Goal: Task Accomplishment & Management: Manage account settings

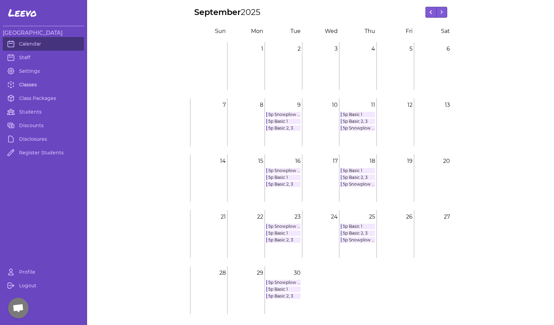
click at [29, 85] on link "Classes" at bounding box center [43, 85] width 81 height 14
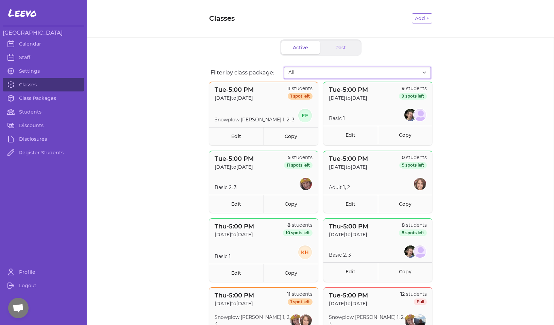
select select "2807"
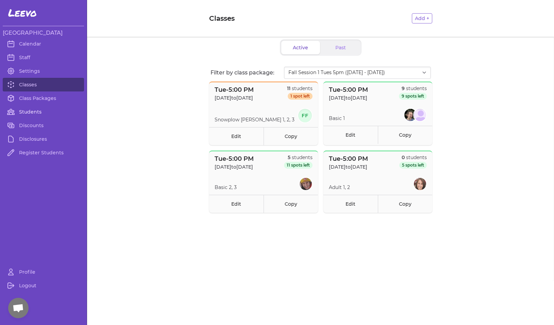
click at [23, 112] on link "Students" at bounding box center [43, 112] width 81 height 14
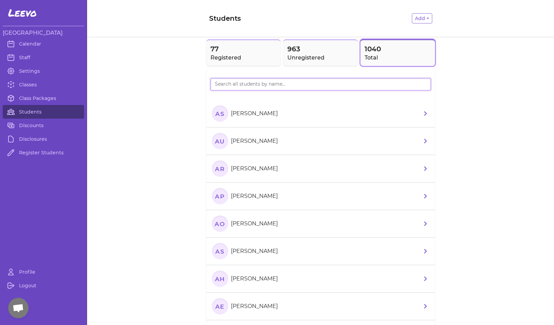
click at [314, 88] on input "search" at bounding box center [321, 84] width 221 height 12
type input "[PERSON_NAME]"
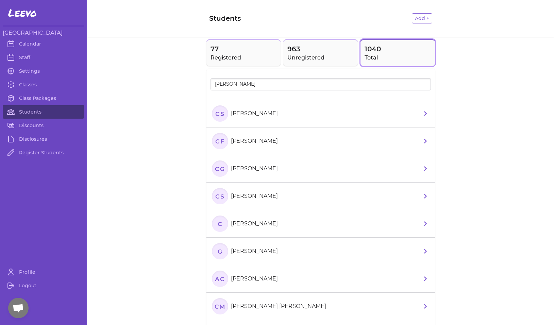
drag, startPoint x: 314, startPoint y: 88, endPoint x: 216, endPoint y: 117, distance: 102.7
click at [216, 117] on text "CS" at bounding box center [219, 113] width 9 height 7
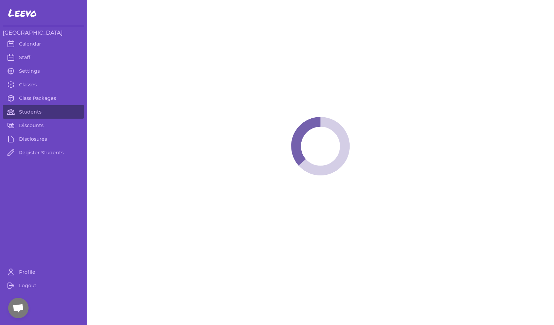
select select "MT"
select select "7"
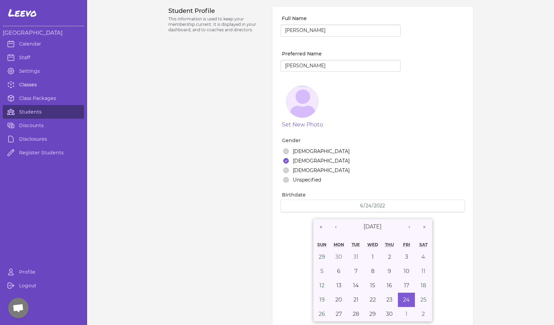
click at [29, 84] on link "Classes" at bounding box center [43, 85] width 81 height 14
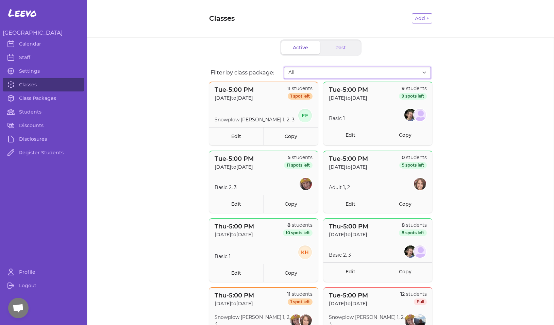
select select "2807"
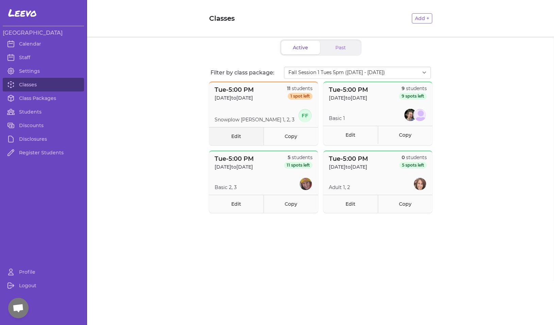
click at [238, 135] on link "Edit" at bounding box center [236, 136] width 54 height 18
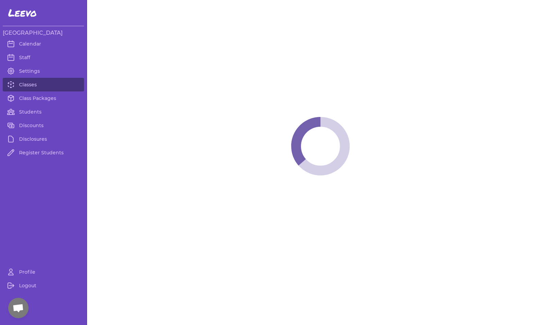
select select "2"
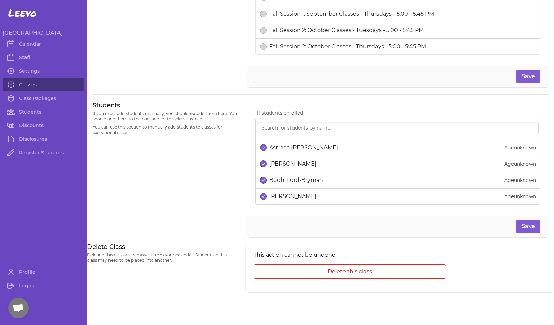
scroll to position [365, 0]
click at [285, 128] on input "search" at bounding box center [398, 128] width 282 height 12
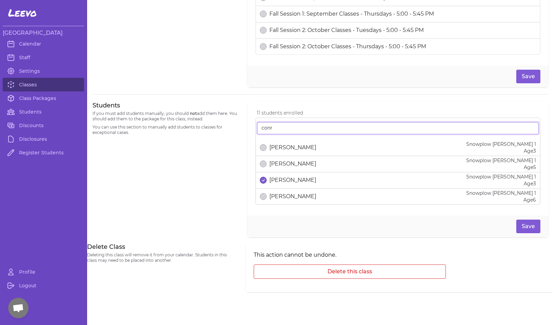
type input "conra"
drag, startPoint x: 285, startPoint y: 128, endPoint x: 37, endPoint y: 82, distance: 251.6
click at [37, 82] on link "Classes" at bounding box center [43, 85] width 81 height 14
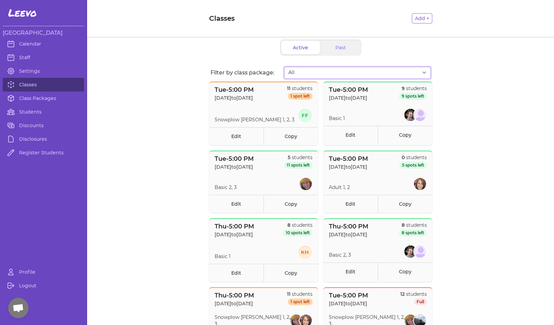
select select "2808"
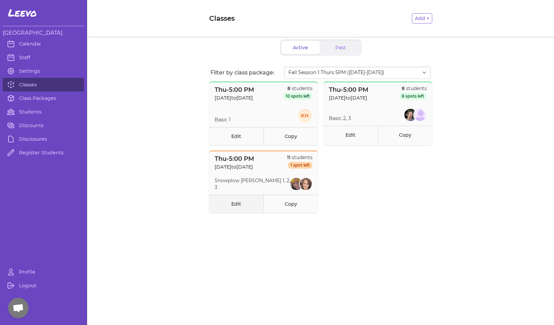
click at [241, 202] on link "Edit" at bounding box center [236, 204] width 54 height 18
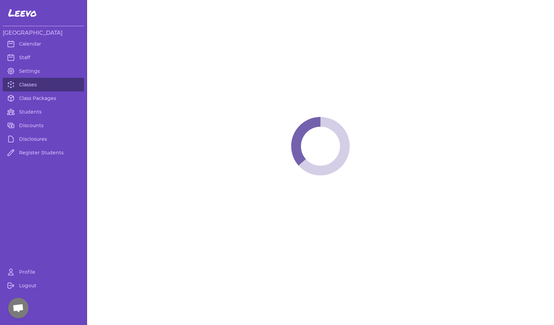
select select "4"
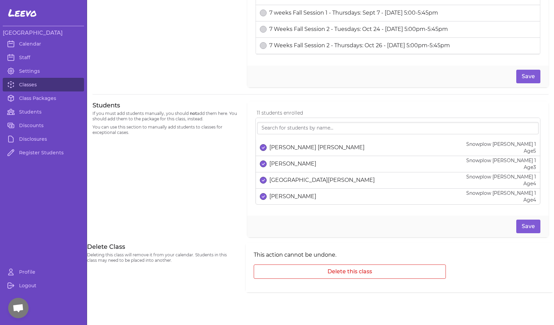
scroll to position [365, 0]
click at [287, 129] on input "search" at bounding box center [398, 128] width 282 height 12
type input "conra"
click at [29, 84] on link "Classes" at bounding box center [43, 85] width 81 height 14
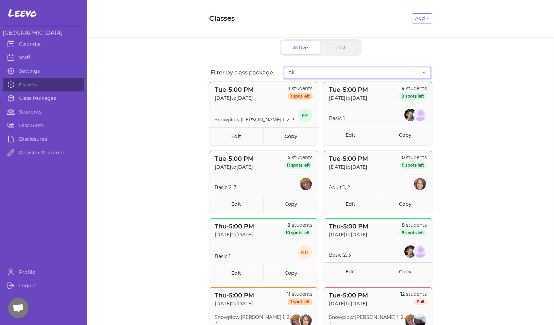
click at [312, 73] on select "All Fall Session 1 Tues 5pm ([DATE] - [DATE]) Fall Session 1 Thurs 5PM ([DATE]-…" at bounding box center [357, 73] width 147 height 12
select select "2873"
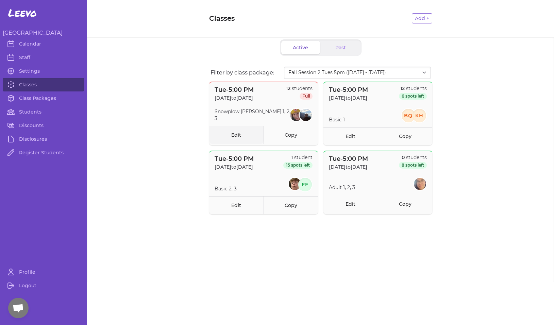
click at [238, 137] on link "Edit" at bounding box center [236, 135] width 54 height 18
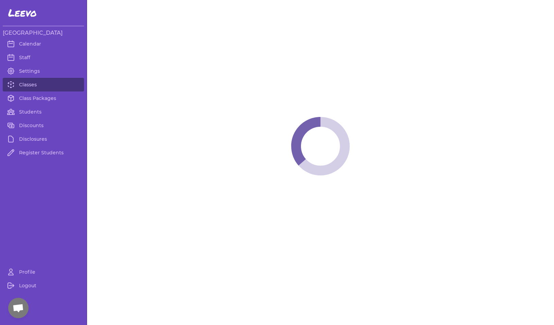
select select "2"
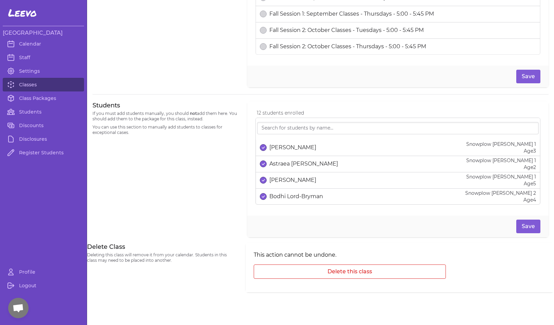
scroll to position [365, 0]
click at [287, 129] on input "search" at bounding box center [398, 128] width 282 height 12
type input "o"
type input "c"
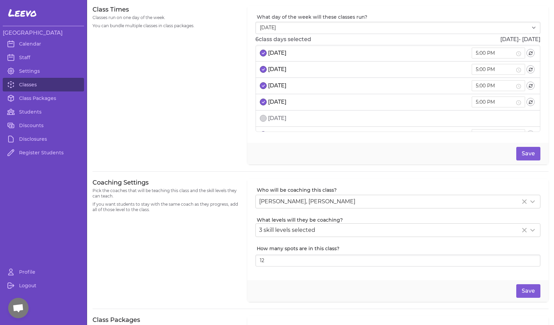
scroll to position [0, 0]
type input "13"
click at [534, 260] on input "13" at bounding box center [398, 261] width 285 height 12
click at [527, 294] on button "Save" at bounding box center [529, 291] width 24 height 14
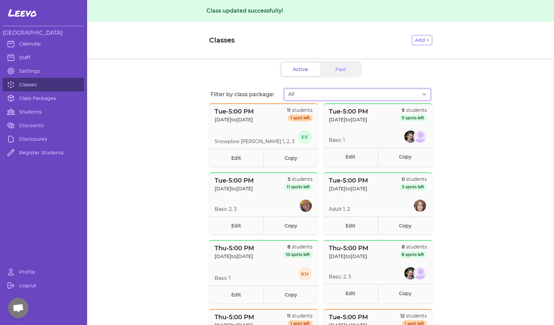
click at [296, 93] on select "All Fall Session 1 Tues 5pm ([DATE] - [DATE]) Fall Session 1 Thurs 5PM ([DATE]-…" at bounding box center [357, 94] width 147 height 12
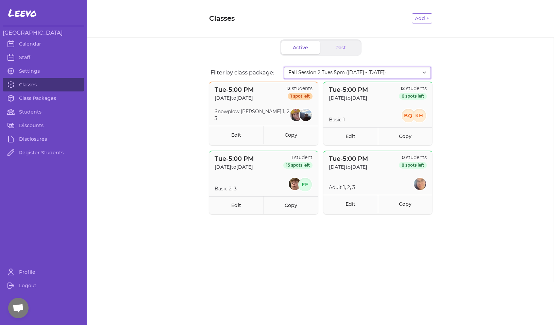
click at [345, 72] on select "All Fall Session 1 Tues 5pm ([DATE] - [DATE]) Fall Session 1 Thurs 5PM ([DATE]-…" at bounding box center [357, 73] width 147 height 12
select select "2874"
click at [243, 135] on link "Edit" at bounding box center [236, 135] width 54 height 18
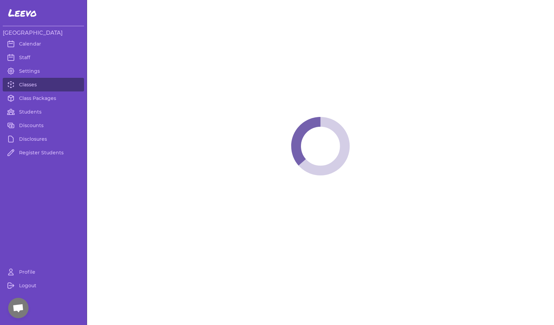
select select "4"
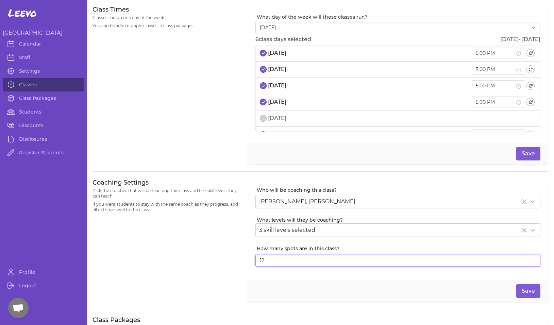
type input "13"
click at [535, 259] on input "13" at bounding box center [398, 261] width 285 height 12
click at [525, 291] on button "Save" at bounding box center [529, 291] width 24 height 14
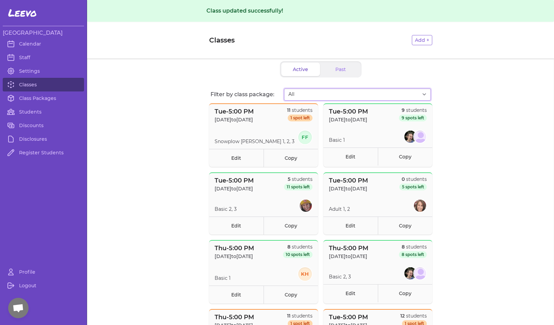
click at [306, 95] on select "All Fall Session 1 Tues 5pm ([DATE] - [DATE]) Fall Session 1 Thurs 5PM ([DATE]-…" at bounding box center [357, 94] width 147 height 12
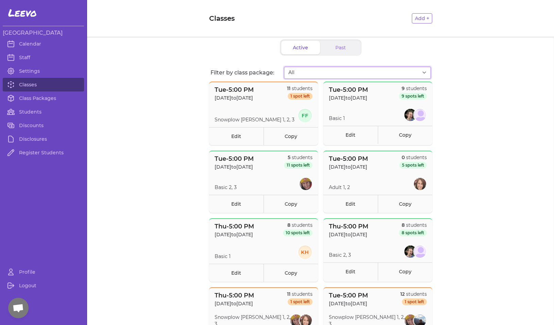
select select "2873"
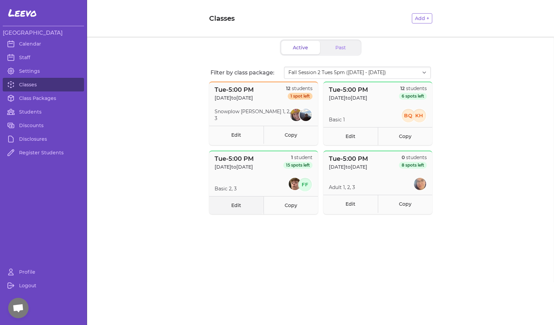
click at [242, 204] on link "Edit" at bounding box center [236, 205] width 54 height 18
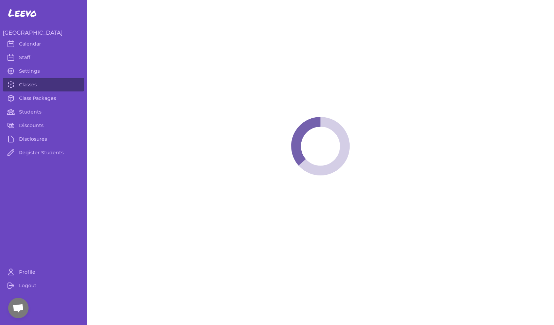
select select "2"
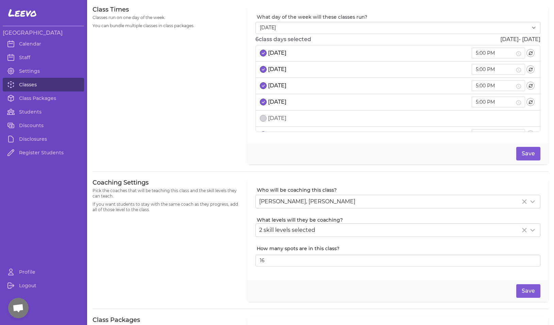
click at [30, 82] on link "Classes" at bounding box center [43, 85] width 81 height 14
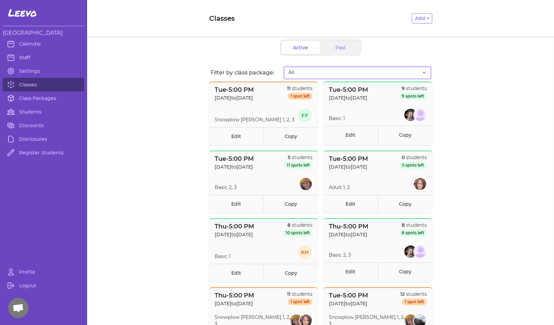
click at [302, 72] on select "All Fall Session 1 Tues 5pm ([DATE] - [DATE]) Fall Session 1 Thurs 5PM ([DATE]-…" at bounding box center [357, 73] width 147 height 12
select select "2874"
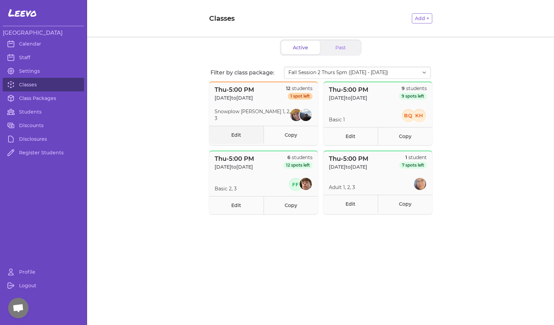
click at [233, 139] on link "Edit" at bounding box center [236, 135] width 54 height 18
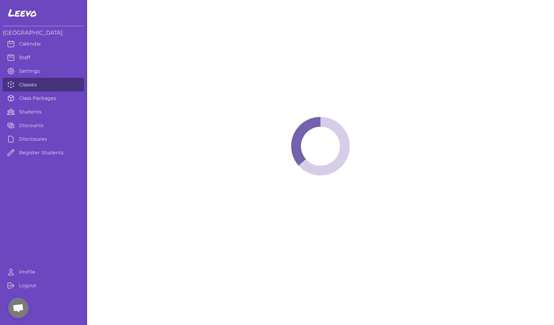
select select "4"
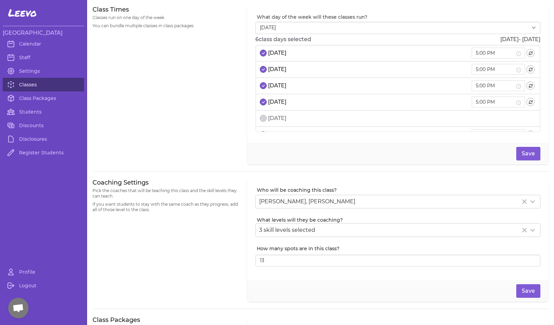
click at [32, 86] on link "Classes" at bounding box center [43, 85] width 81 height 14
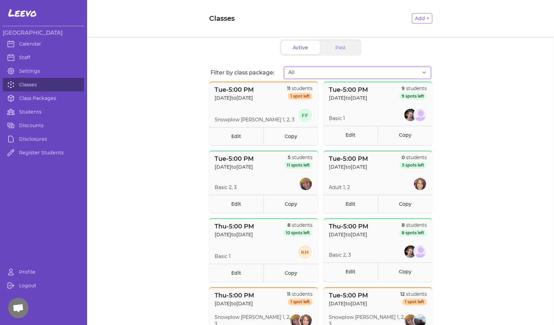
click at [308, 72] on select "All Fall Session 1 Tues 5pm ([DATE] - [DATE]) Fall Session 1 Thurs 5PM ([DATE]-…" at bounding box center [357, 73] width 147 height 12
select select "2874"
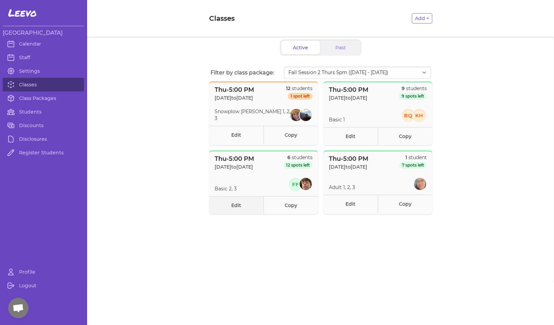
click at [237, 208] on link "Edit" at bounding box center [236, 205] width 54 height 18
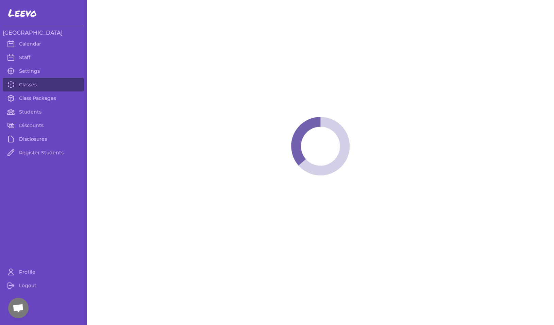
select select "4"
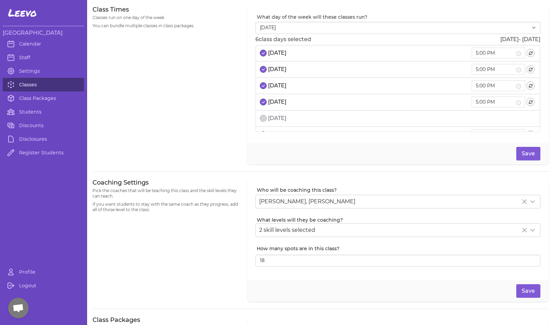
click at [38, 85] on link "Classes" at bounding box center [43, 85] width 81 height 14
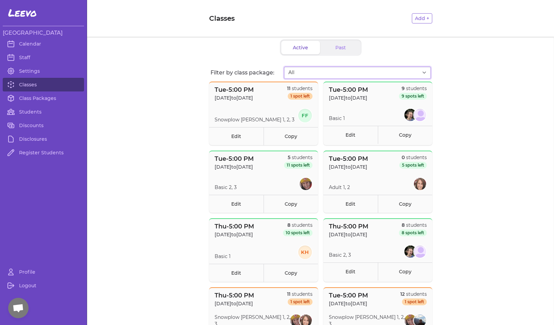
click at [319, 74] on select "All Fall Session 1 Tues 5pm ([DATE] - [DATE]) Fall Session 1 Thurs 5PM ([DATE]-…" at bounding box center [357, 73] width 147 height 12
select select "2807"
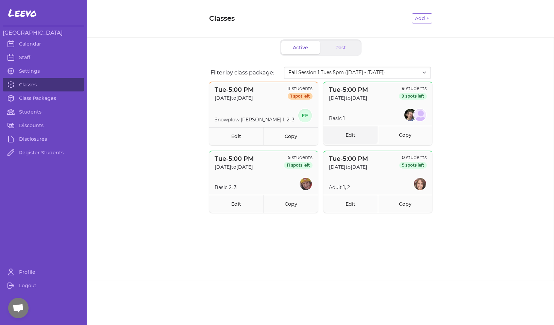
click at [351, 135] on link "Edit" at bounding box center [351, 135] width 54 height 18
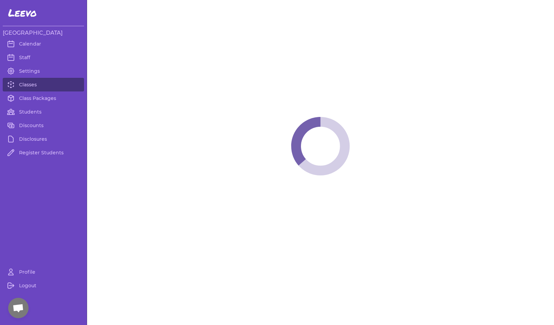
select select "2"
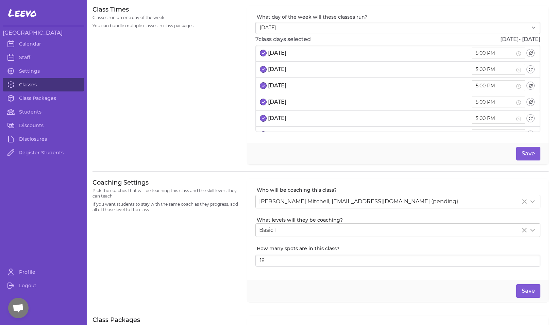
click at [50, 87] on link "Classes" at bounding box center [43, 85] width 81 height 14
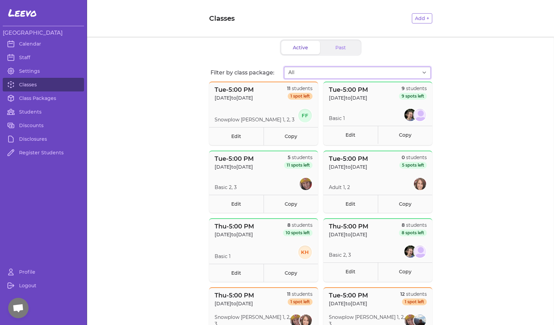
click at [325, 71] on select "All Fall Session 1 Tues 5pm ([DATE] - [DATE]) Fall Session 1 Thurs 5PM ([DATE]-…" at bounding box center [357, 73] width 147 height 12
select select "2807"
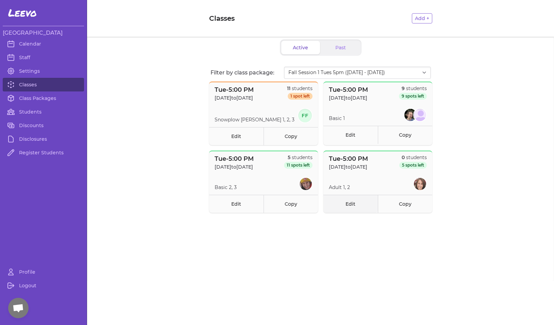
click at [353, 204] on link "Edit" at bounding box center [351, 204] width 54 height 18
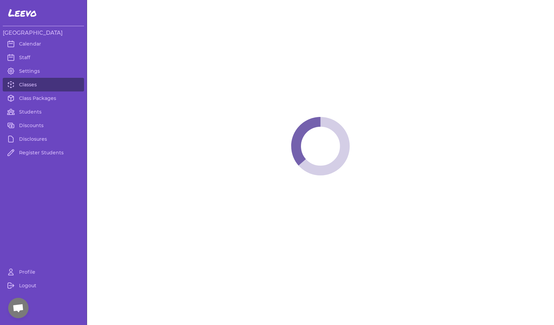
select select "2"
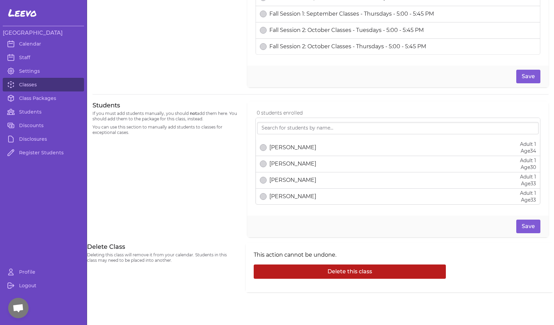
scroll to position [365, 0]
click at [332, 272] on button "Delete this class" at bounding box center [350, 272] width 192 height 14
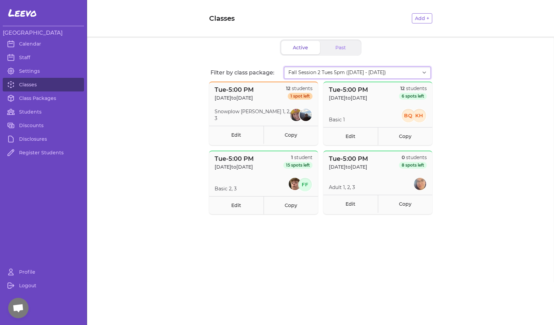
select select "2874"
click at [352, 203] on link "Edit" at bounding box center [351, 204] width 54 height 18
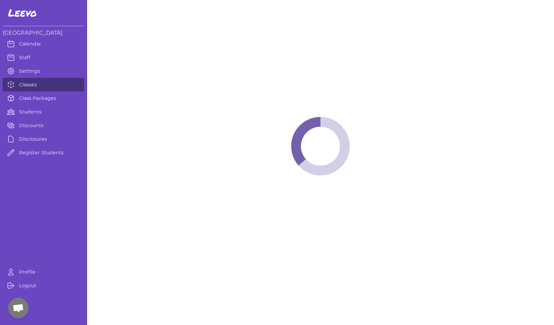
select select "4"
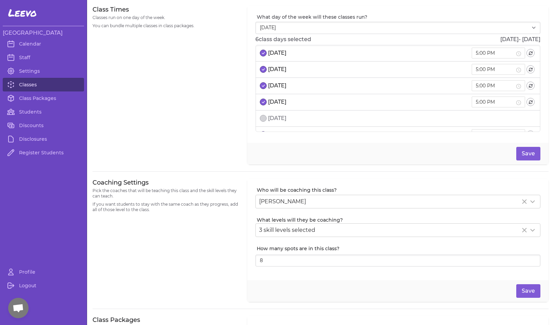
click at [26, 84] on link "Classes" at bounding box center [43, 85] width 81 height 14
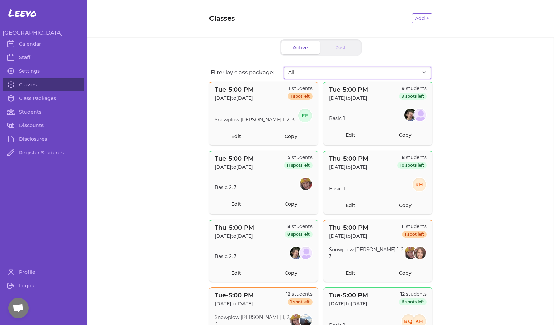
click at [323, 75] on select "All Fall Session 1 Tues 5pm ([DATE] - [DATE]) Fall Session 1 Thurs 5PM ([DATE]-…" at bounding box center [357, 73] width 147 height 12
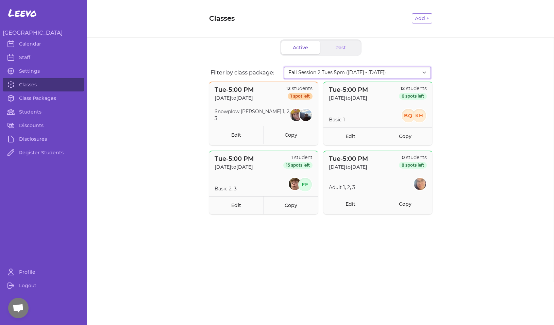
click at [333, 71] on select "All Fall Session 1 Tues 5pm ([DATE] - [DATE]) Fall Session 1 Thurs 5PM ([DATE]-…" at bounding box center [357, 73] width 147 height 12
click at [315, 70] on select "All Fall Session 1 Tues 5pm ([DATE] - [DATE]) Fall Session 1 Thurs 5PM ([DATE]-…" at bounding box center [357, 73] width 147 height 12
select select "2807"
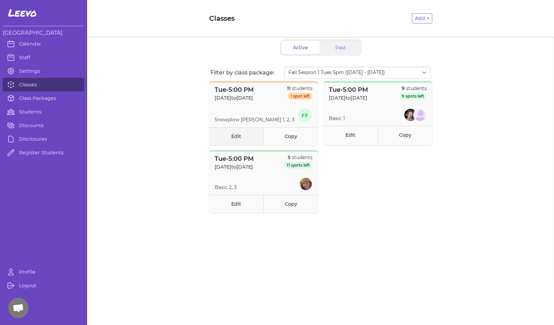
click at [237, 136] on link "Edit" at bounding box center [236, 136] width 54 height 18
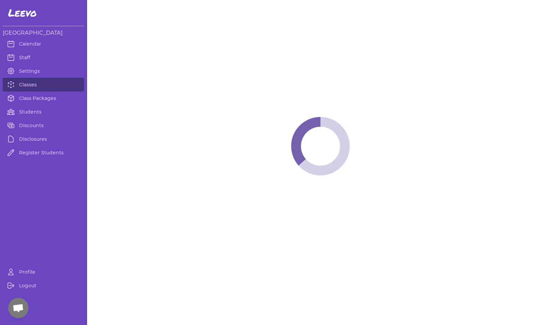
select select "2"
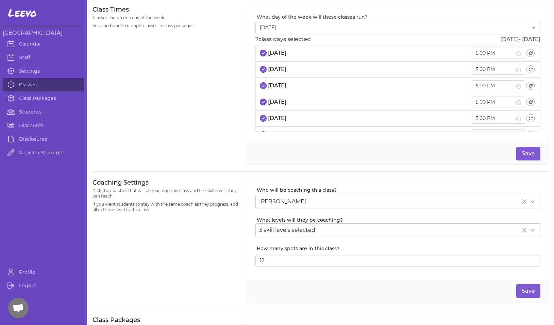
click at [37, 86] on link "Classes" at bounding box center [43, 85] width 81 height 14
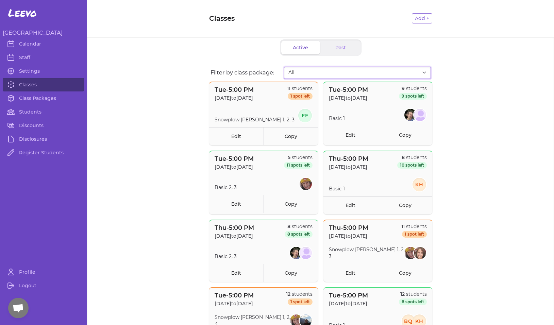
click at [318, 72] on select "All Fall Session 1 Tues 5pm ([DATE] - [DATE]) Fall Session 1 Thurs 5PM ([DATE]-…" at bounding box center [357, 73] width 147 height 12
select select "2807"
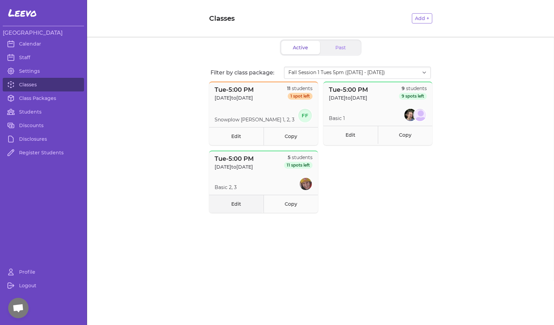
click at [235, 205] on link "Edit" at bounding box center [236, 204] width 54 height 18
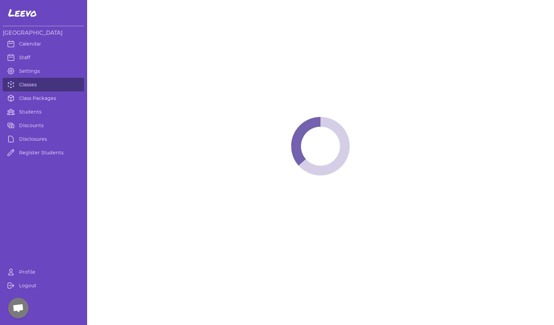
select select "2"
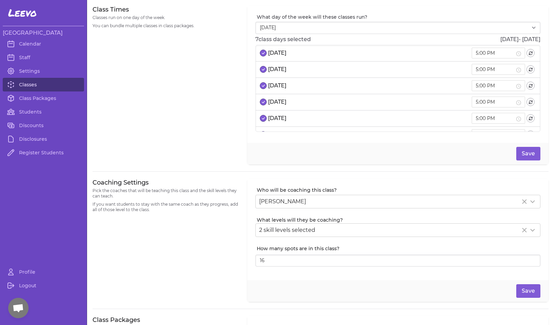
click at [26, 83] on link "Classes" at bounding box center [43, 85] width 81 height 14
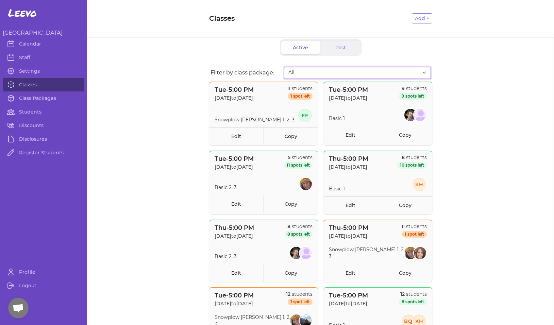
click at [301, 75] on select "All Fall Session 1 Tues 5pm ([DATE] - [DATE]) Fall Session 1 Thurs 5PM ([DATE]-…" at bounding box center [357, 73] width 147 height 12
select select "2807"
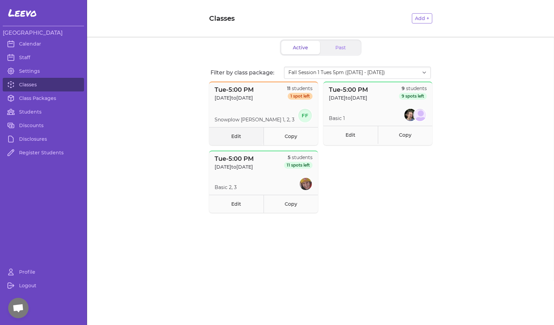
click at [233, 135] on link "Edit" at bounding box center [236, 136] width 54 height 18
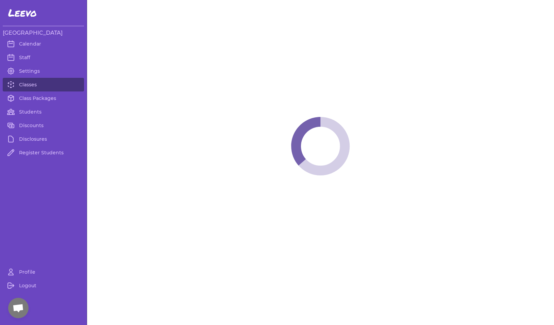
select select "2"
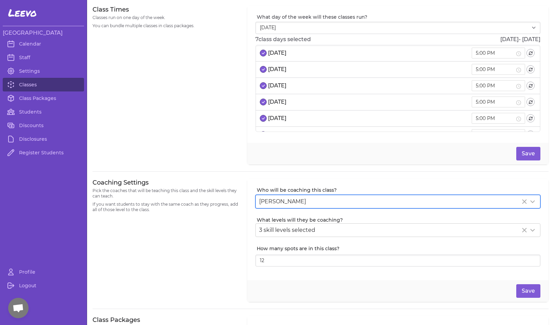
click at [287, 200] on span "[PERSON_NAME]" at bounding box center [282, 201] width 47 height 6
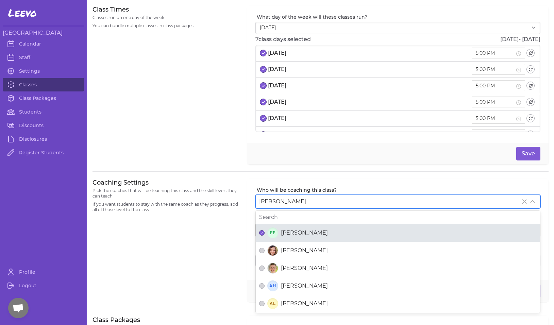
click at [283, 235] on span "[PERSON_NAME]" at bounding box center [304, 233] width 47 height 8
click at [265, 235] on button "FF [PERSON_NAME]" at bounding box center [261, 232] width 5 height 5
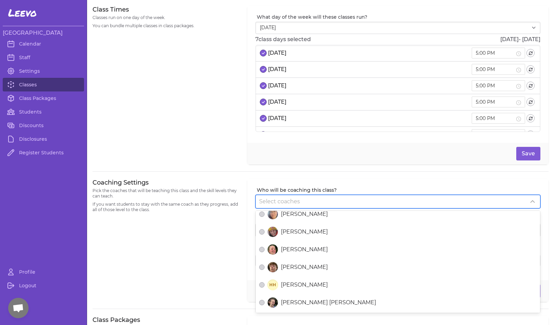
scroll to position [125, 0]
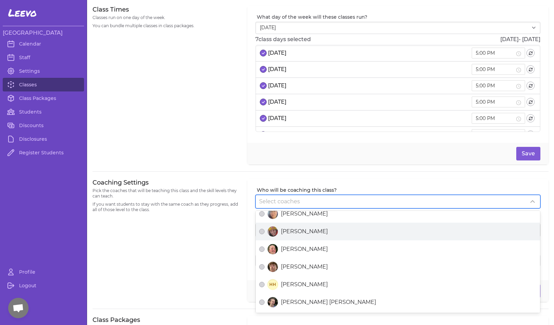
click at [283, 235] on span "[PERSON_NAME]" at bounding box center [304, 232] width 47 height 8
click at [265, 234] on button "[PERSON_NAME]" at bounding box center [261, 231] width 5 height 5
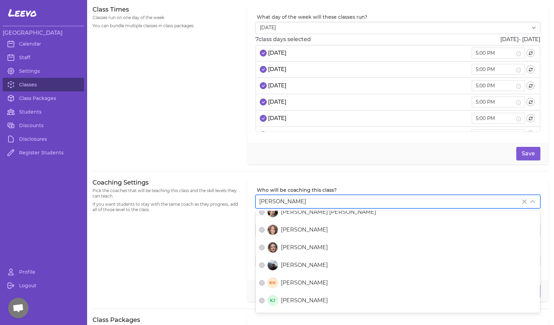
scroll to position [217, 0]
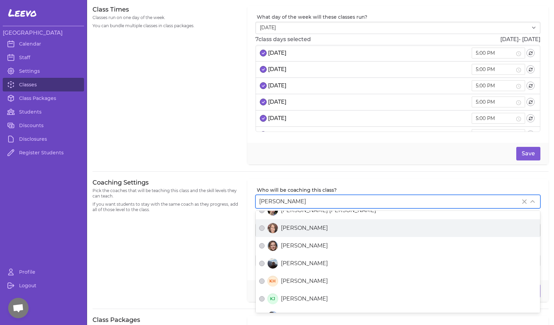
click at [290, 224] on span "[PERSON_NAME]" at bounding box center [304, 228] width 47 height 8
click at [265, 226] on button "[PERSON_NAME]" at bounding box center [261, 228] width 5 height 5
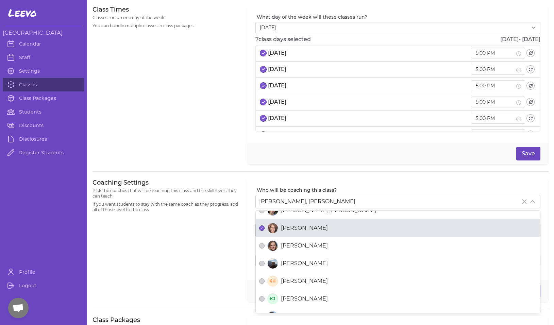
click at [532, 151] on button "Save" at bounding box center [529, 154] width 24 height 14
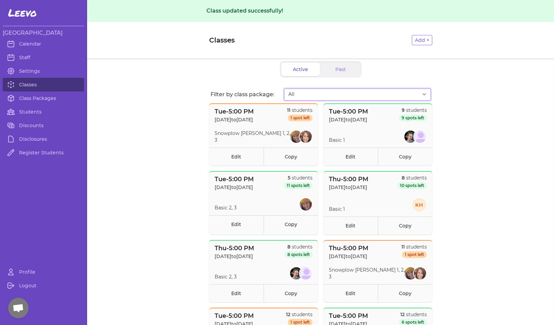
click at [396, 98] on select "All Fall Session 1 Tues 5pm ([DATE] - [DATE]) Fall Session 1 Thurs 5PM ([DATE]-…" at bounding box center [357, 94] width 147 height 12
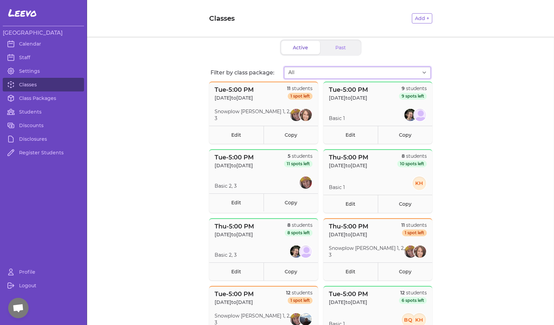
select select "2807"
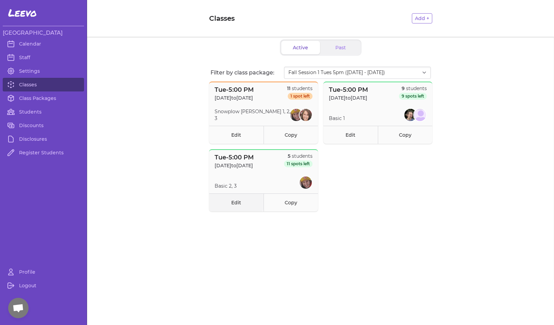
click at [234, 209] on link "Edit" at bounding box center [236, 203] width 54 height 18
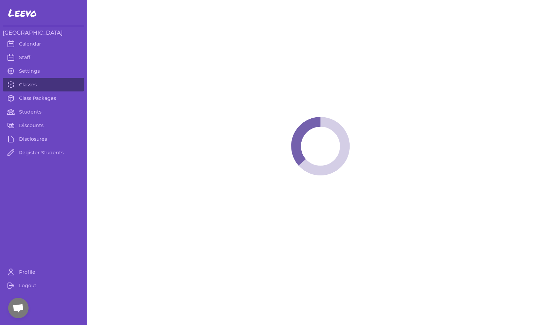
select select "2"
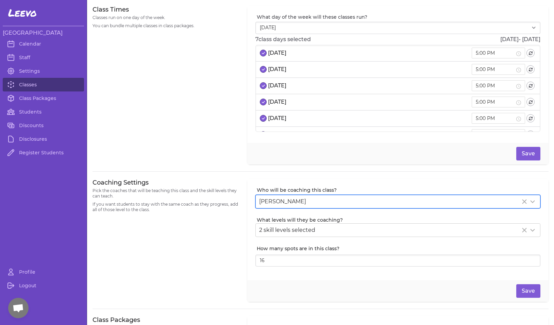
click at [290, 203] on span "[PERSON_NAME]" at bounding box center [282, 201] width 47 height 6
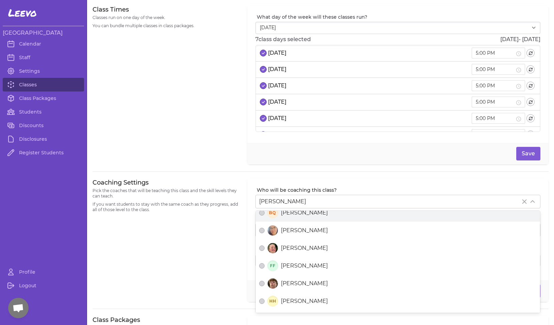
scroll to position [114, 0]
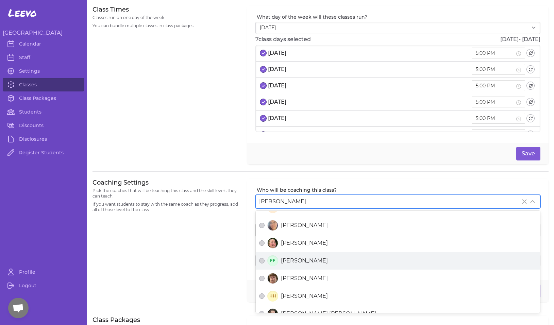
click at [293, 257] on span "[PERSON_NAME]" at bounding box center [304, 261] width 47 height 8
click at [265, 258] on button "FF [PERSON_NAME]" at bounding box center [261, 260] width 5 height 5
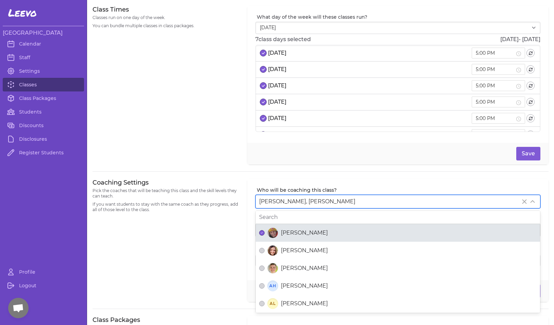
scroll to position [0, 0]
click at [298, 237] on span "[PERSON_NAME]" at bounding box center [304, 233] width 47 height 8
click at [265, 236] on button "[PERSON_NAME]" at bounding box center [261, 232] width 5 height 5
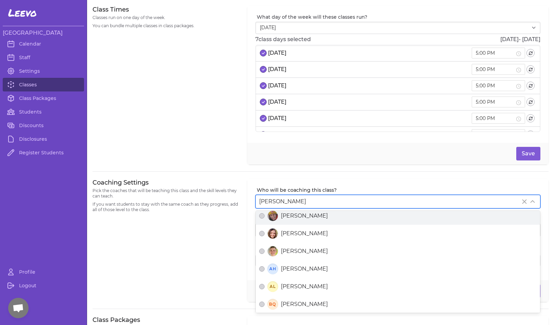
scroll to position [22, 0]
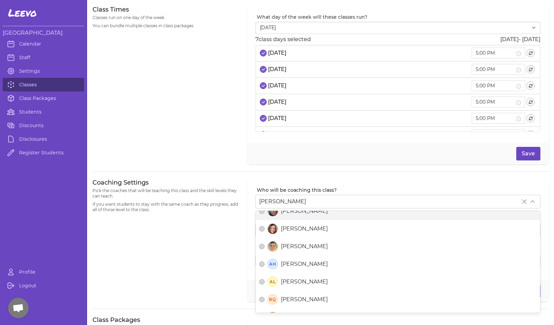
click at [531, 154] on button "Save" at bounding box center [529, 154] width 24 height 14
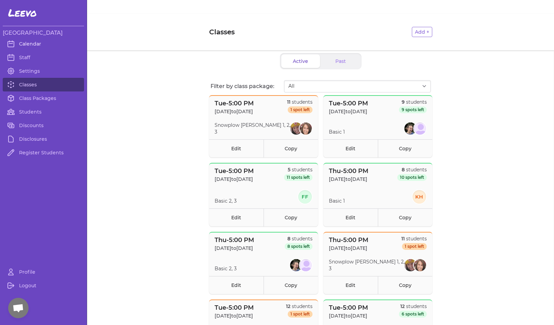
click at [21, 45] on link "Calendar" at bounding box center [43, 44] width 81 height 14
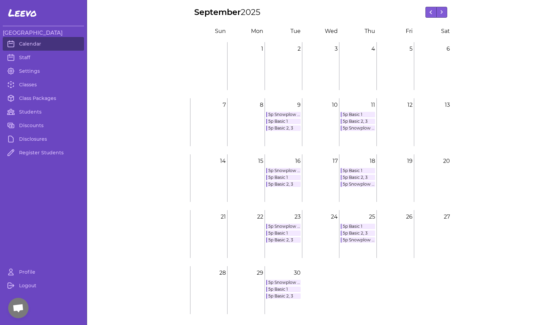
click at [354, 178] on link "5p Basic 2, 3" at bounding box center [358, 177] width 34 height 5
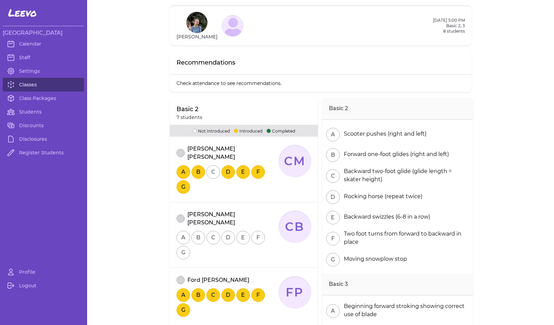
click at [26, 86] on link "Classes" at bounding box center [43, 85] width 81 height 14
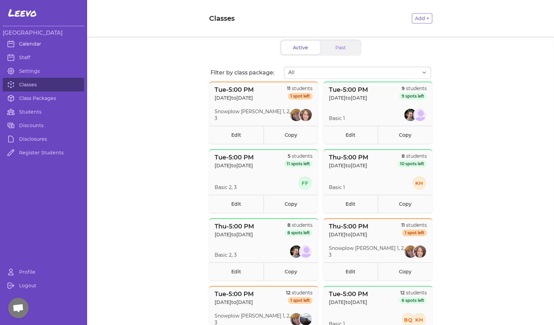
click at [26, 44] on link "Calendar" at bounding box center [43, 44] width 81 height 14
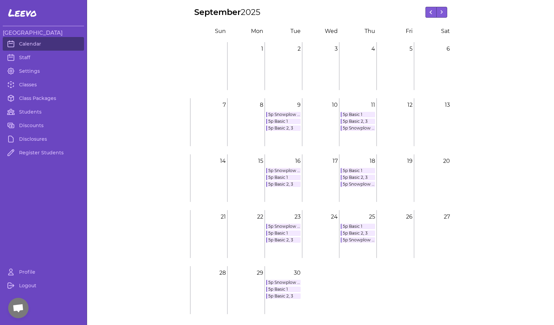
click at [281, 185] on link "5p Basic 2, 3" at bounding box center [283, 184] width 34 height 5
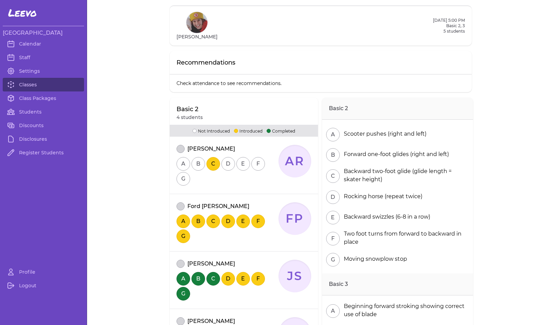
click at [179, 150] on button "attendance" at bounding box center [181, 149] width 8 height 8
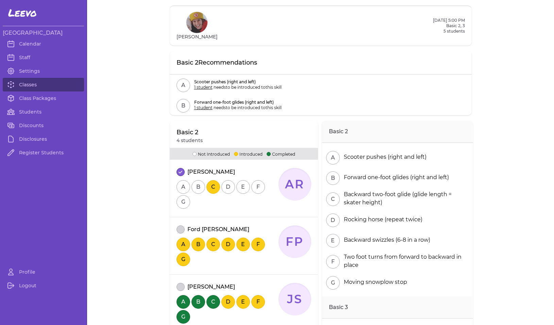
click at [196, 185] on button "B" at bounding box center [199, 187] width 14 height 14
click at [227, 189] on button "D" at bounding box center [229, 187] width 14 height 14
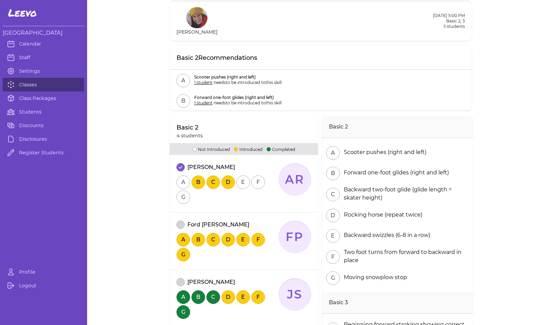
click at [181, 198] on button "G" at bounding box center [184, 198] width 14 height 14
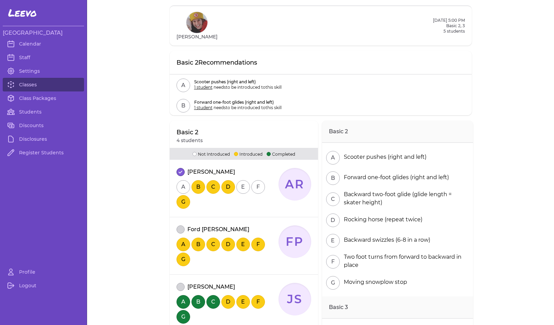
scroll to position [0, 0]
click at [34, 44] on link "Calendar" at bounding box center [43, 44] width 81 height 14
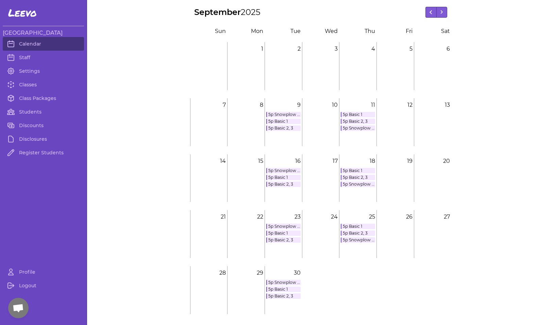
click at [282, 171] on link "5p Snowplow [PERSON_NAME] 1, 2, 3" at bounding box center [283, 170] width 34 height 5
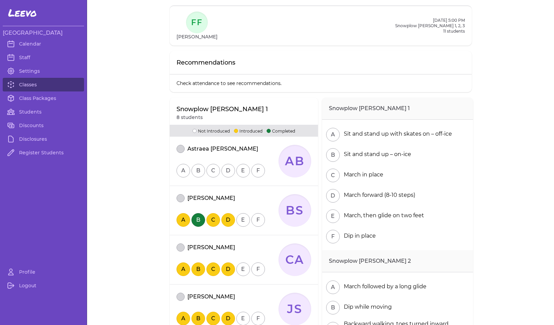
click at [189, 28] on icon "FF" at bounding box center [197, 23] width 22 height 22
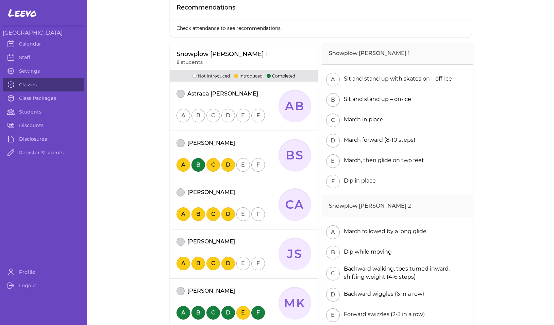
scroll to position [56, 0]
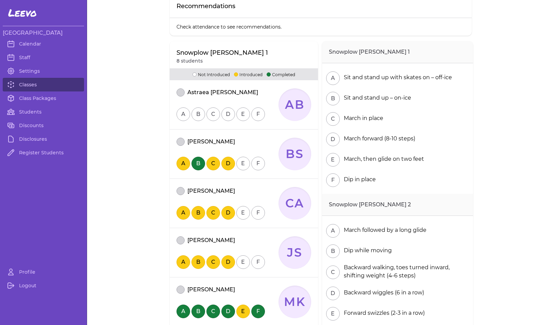
click at [182, 145] on button "attendance" at bounding box center [181, 142] width 8 height 8
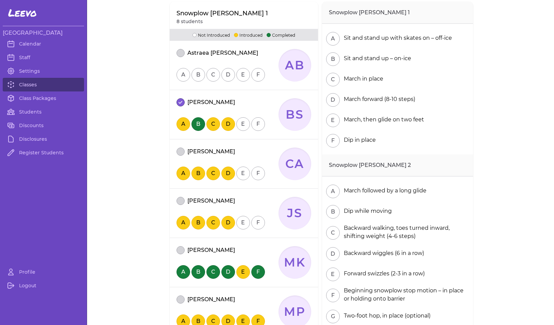
scroll to position [123, 0]
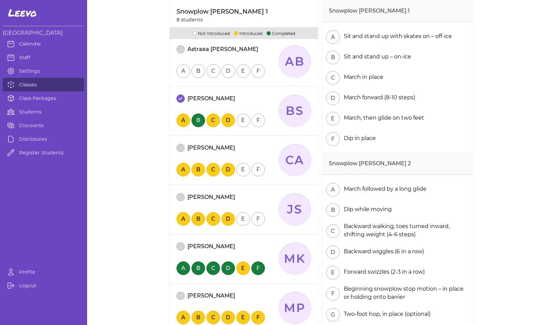
click at [182, 148] on button "attendance" at bounding box center [181, 148] width 8 height 8
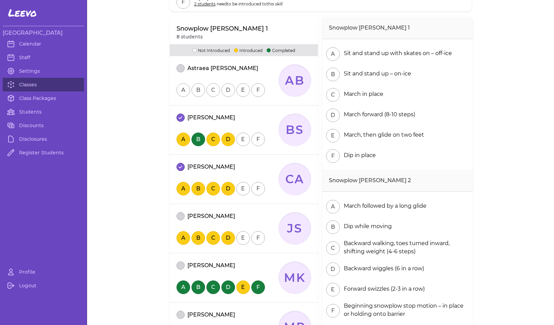
scroll to position [102, 0]
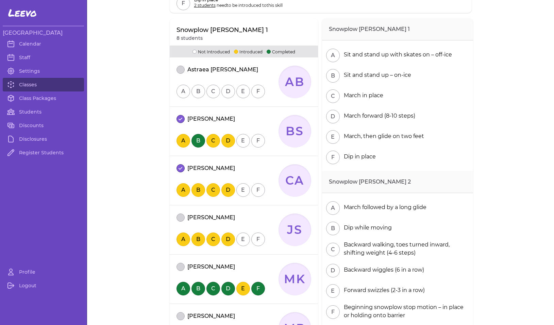
click at [181, 140] on button "A" at bounding box center [184, 141] width 14 height 14
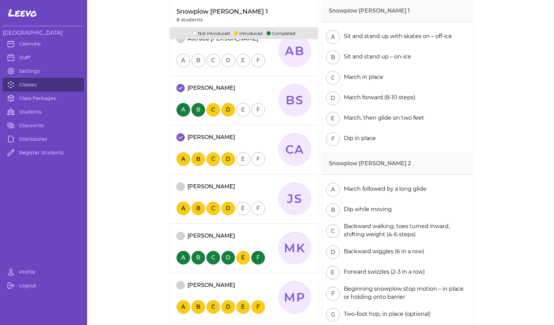
scroll to position [135, 0]
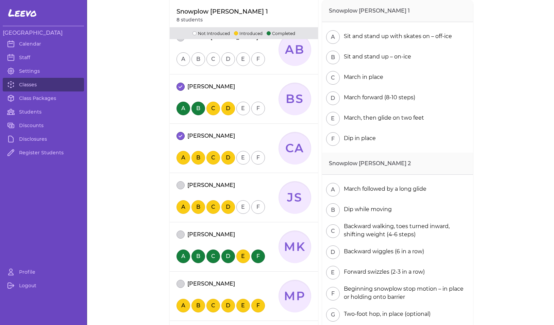
click at [180, 186] on button "attendance" at bounding box center [181, 185] width 8 height 8
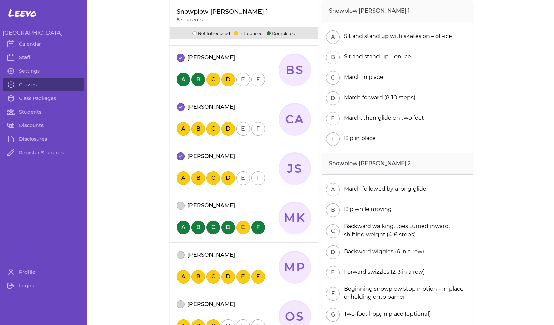
scroll to position [167, 0]
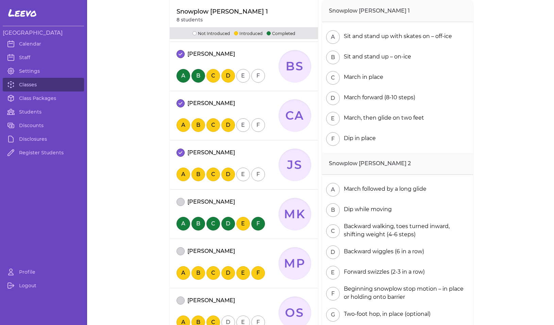
click at [183, 174] on button "A" at bounding box center [184, 175] width 14 height 14
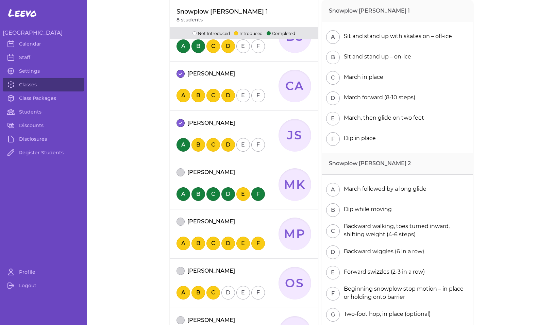
scroll to position [197, 0]
click at [179, 272] on button "attendance" at bounding box center [181, 271] width 8 height 8
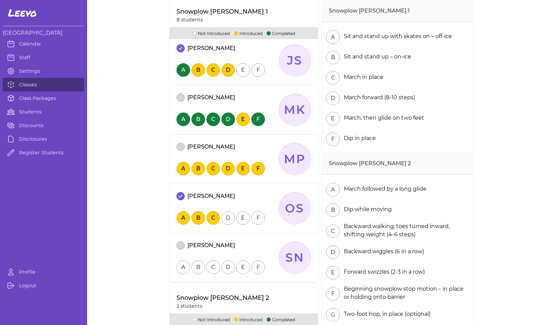
scroll to position [273, 0]
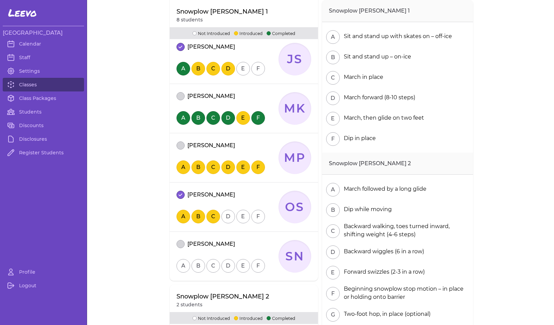
click at [181, 245] on button "attendance" at bounding box center [181, 244] width 8 height 8
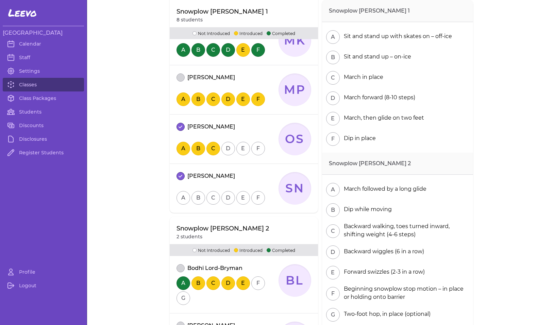
scroll to position [345, 0]
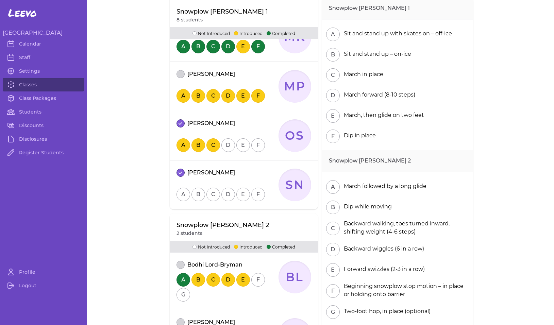
click at [182, 194] on button "A" at bounding box center [184, 195] width 14 height 14
click at [197, 195] on button "B" at bounding box center [199, 195] width 14 height 14
click at [214, 194] on button "C" at bounding box center [214, 195] width 14 height 14
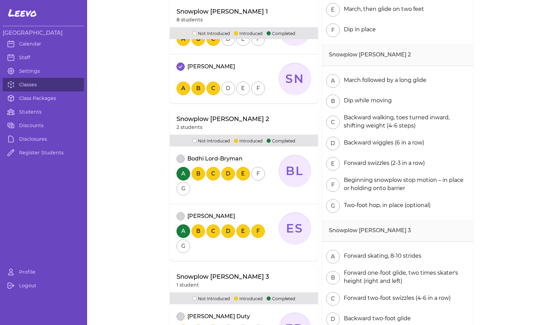
scroll to position [452, 0]
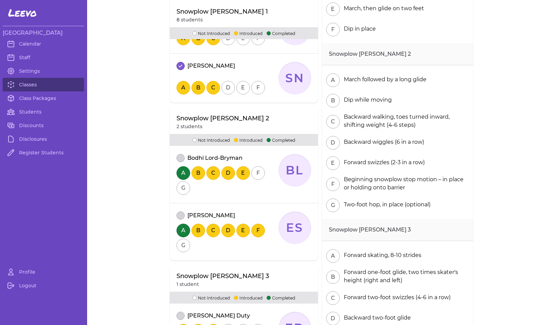
click at [181, 158] on button "attendance" at bounding box center [181, 158] width 8 height 8
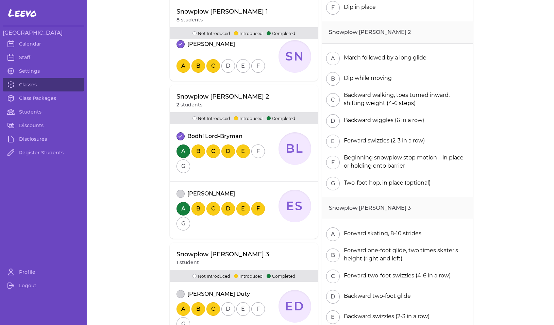
scroll to position [542, 0]
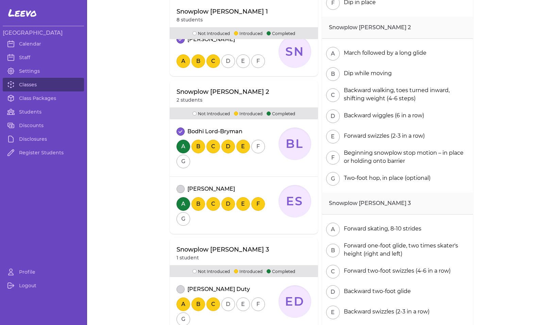
click at [181, 190] on button "attendance" at bounding box center [181, 189] width 8 height 8
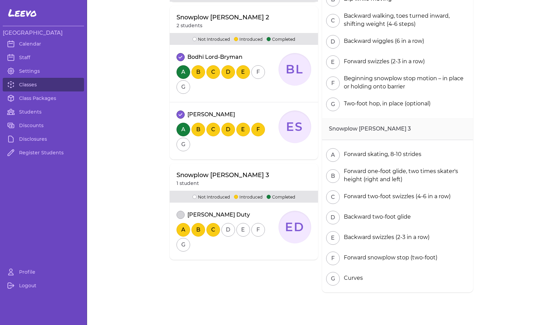
scroll to position [617, 0]
click at [179, 216] on button "attendance" at bounding box center [181, 215] width 8 height 8
click at [229, 230] on button "D" at bounding box center [229, 230] width 14 height 14
click at [240, 230] on button "E" at bounding box center [244, 230] width 14 height 14
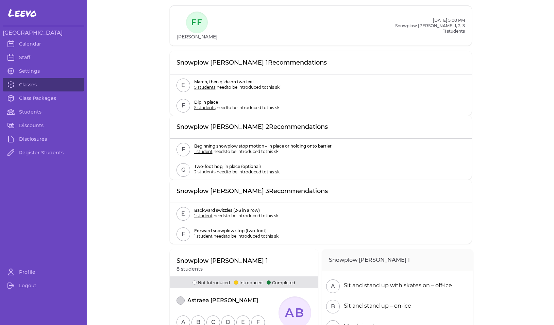
scroll to position [0, 0]
click at [30, 44] on link "Calendar" at bounding box center [43, 44] width 81 height 14
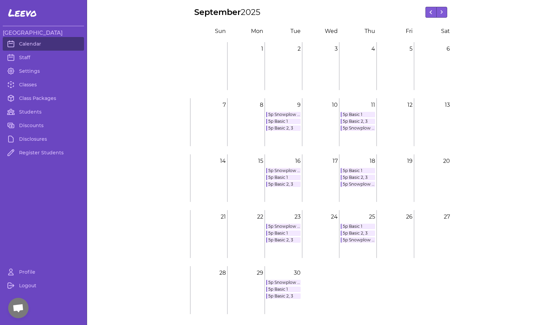
click at [284, 178] on link "5p Basic 1" at bounding box center [283, 177] width 34 height 5
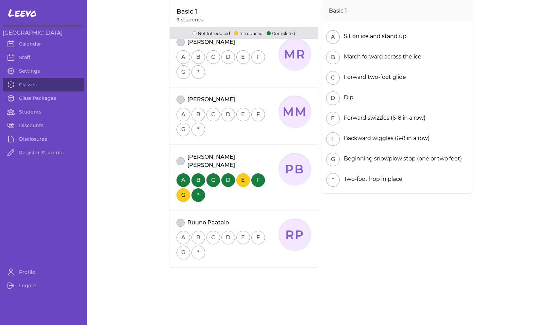
scroll to position [394, 0]
click at [181, 158] on button "attendance" at bounding box center [181, 162] width 8 height 8
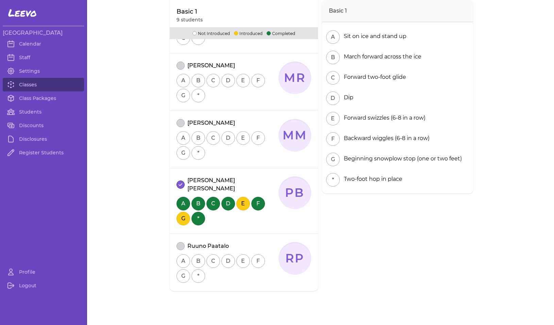
click at [180, 242] on button "attendance" at bounding box center [181, 246] width 8 height 8
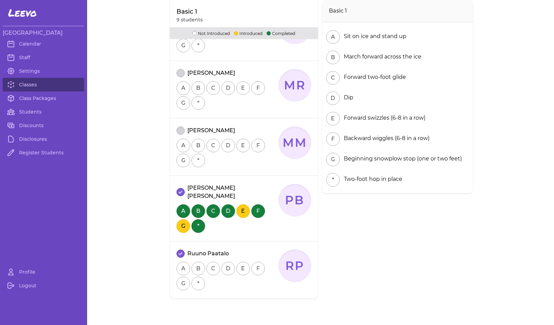
scroll to position [399, 0]
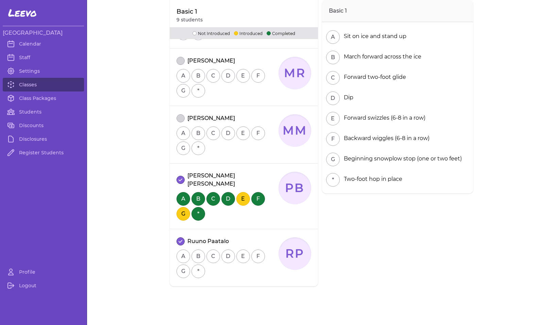
click at [182, 250] on button "A" at bounding box center [184, 257] width 14 height 14
click at [201, 250] on button "B" at bounding box center [199, 257] width 14 height 14
click at [181, 118] on button "attendance" at bounding box center [181, 118] width 8 height 8
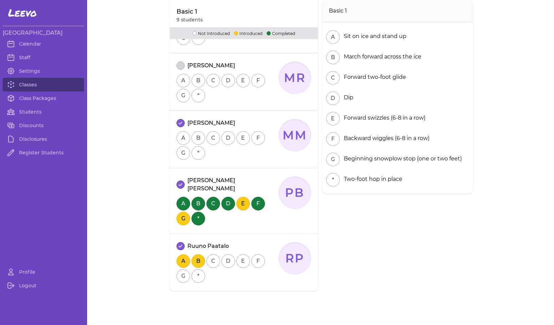
click at [183, 137] on button "A" at bounding box center [184, 138] width 14 height 14
click at [196, 139] on button "B" at bounding box center [199, 138] width 14 height 14
click at [216, 137] on button "C" at bounding box center [214, 138] width 14 height 14
click at [213, 255] on button "C" at bounding box center [214, 262] width 14 height 14
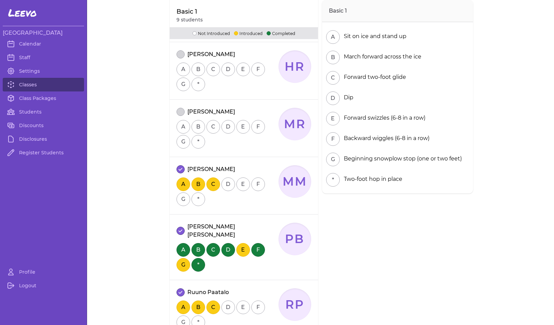
scroll to position [342, 0]
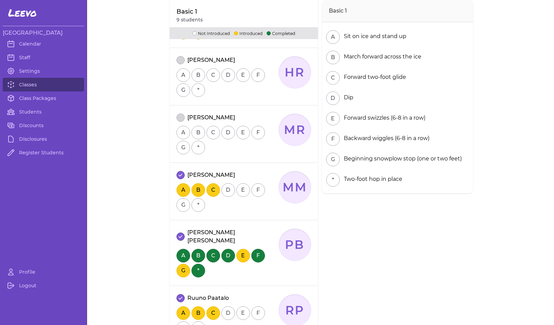
click at [180, 117] on button "attendance" at bounding box center [181, 118] width 8 height 8
click at [184, 134] on button "A" at bounding box center [184, 133] width 14 height 14
click at [200, 134] on button "B" at bounding box center [199, 133] width 14 height 14
click at [212, 135] on button "C" at bounding box center [214, 133] width 14 height 14
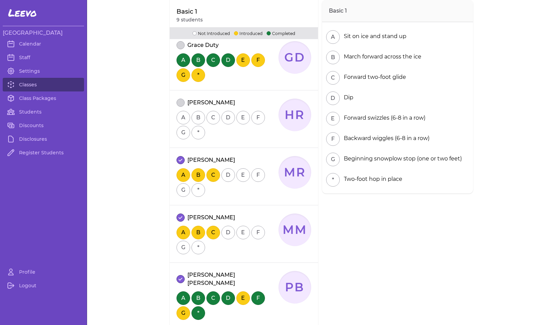
scroll to position [297, 0]
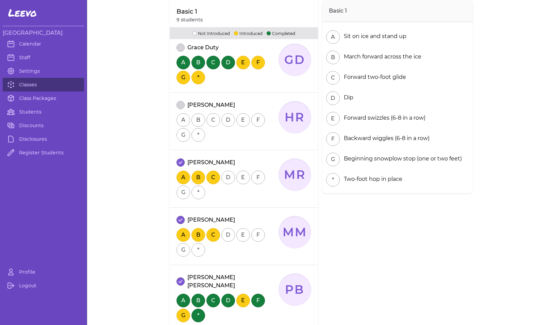
click at [179, 105] on button "attendance" at bounding box center [181, 105] width 8 height 8
click at [182, 120] on button "A" at bounding box center [184, 120] width 14 height 14
click at [195, 120] on button "B" at bounding box center [199, 120] width 14 height 14
click at [212, 120] on button "C" at bounding box center [214, 120] width 14 height 14
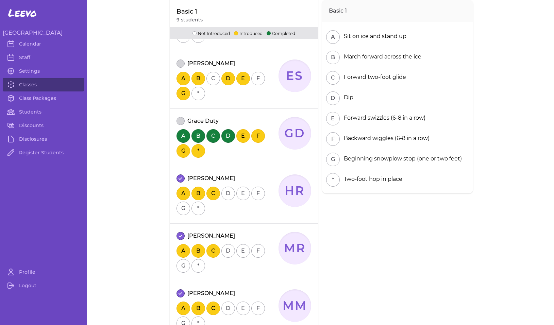
scroll to position [217, 0]
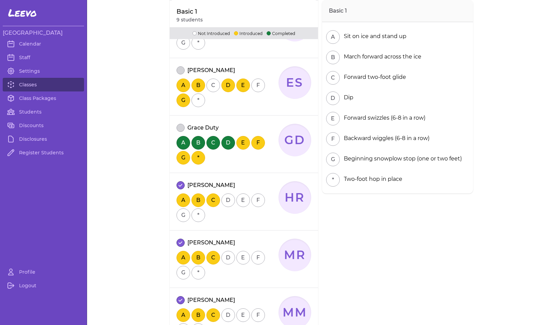
click at [181, 129] on button "attendance" at bounding box center [181, 128] width 8 height 8
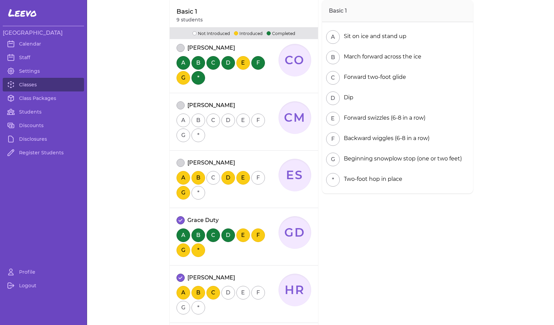
scroll to position [123, 0]
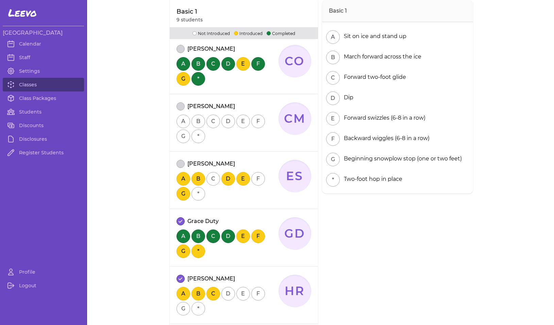
click at [179, 105] on button "attendance" at bounding box center [181, 106] width 8 height 8
click at [184, 123] on button "A" at bounding box center [184, 122] width 14 height 14
click at [197, 123] on button "B" at bounding box center [199, 122] width 14 height 14
click at [213, 123] on button "C" at bounding box center [214, 122] width 14 height 14
click at [241, 123] on button "E" at bounding box center [244, 122] width 14 height 14
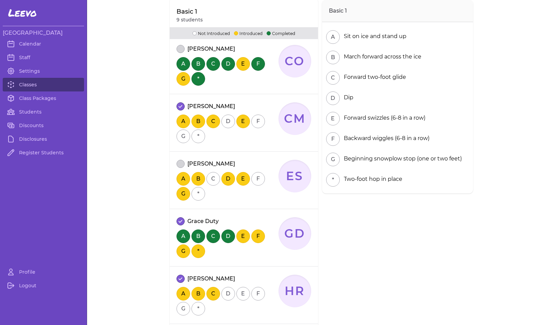
click at [254, 120] on button "F" at bounding box center [258, 122] width 14 height 14
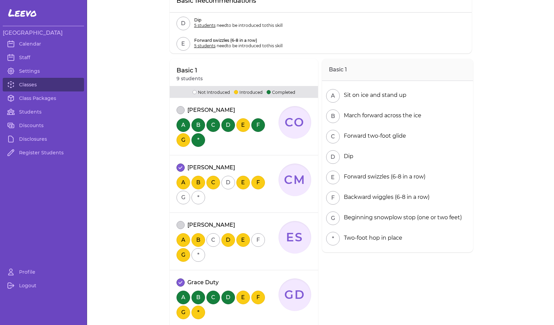
scroll to position [59, 0]
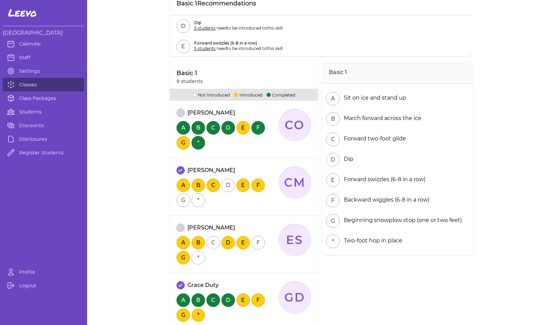
click at [180, 112] on button "attendance" at bounding box center [181, 113] width 8 height 8
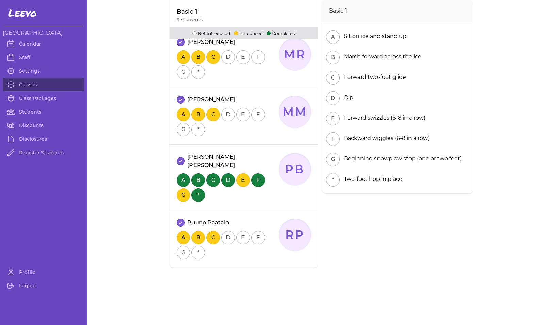
scroll to position [417, 0]
click at [35, 46] on link "Calendar" at bounding box center [43, 44] width 81 height 14
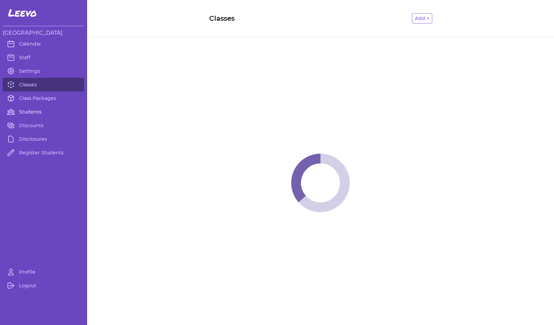
click at [29, 112] on link "Students" at bounding box center [43, 112] width 81 height 14
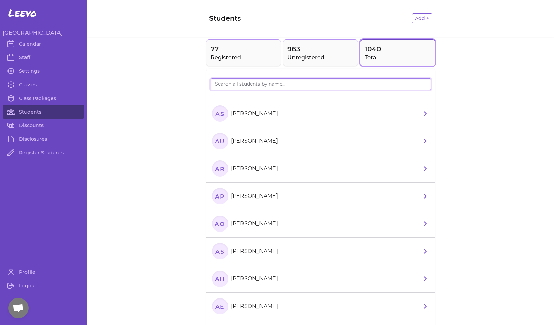
click at [217, 82] on input "search" at bounding box center [321, 84] width 221 height 12
type input "julli"
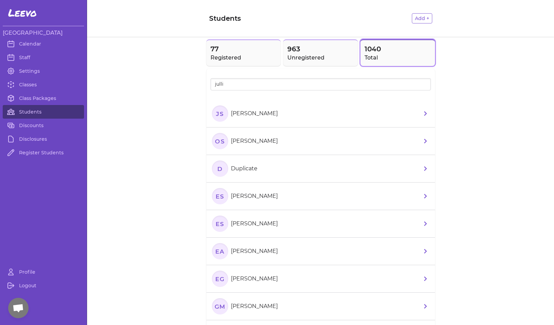
click at [218, 115] on text "JS" at bounding box center [220, 113] width 8 height 7
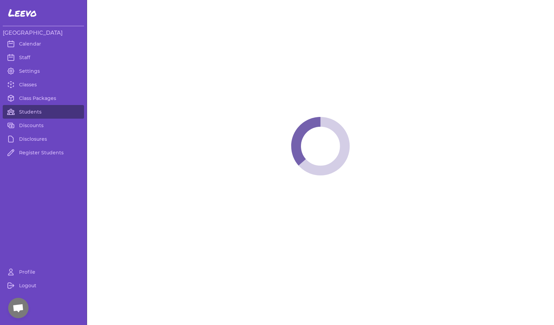
select select "MT"
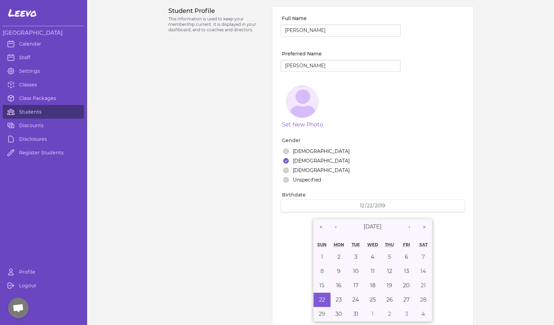
select select "2"
